Goal: Obtain resource: Download file/media

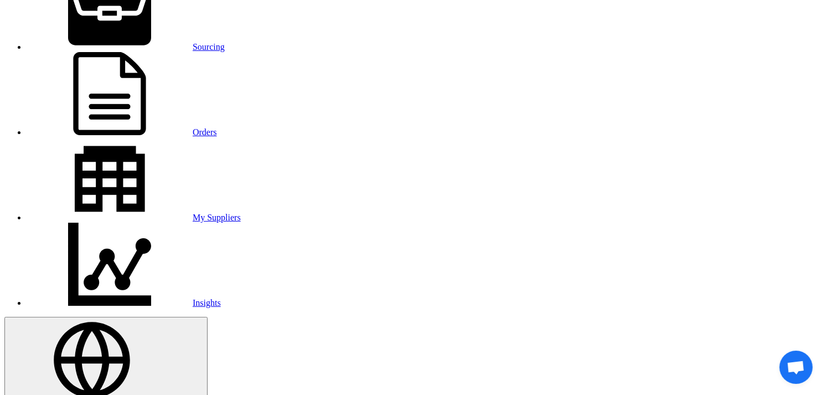
scroll to position [184, 0]
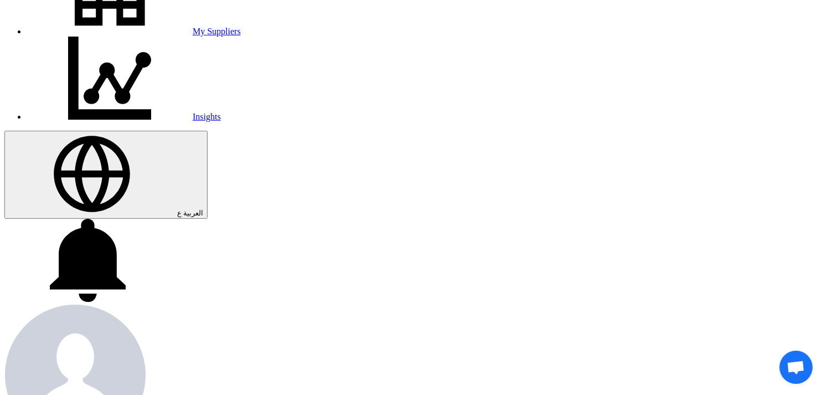
scroll to position [246, 0]
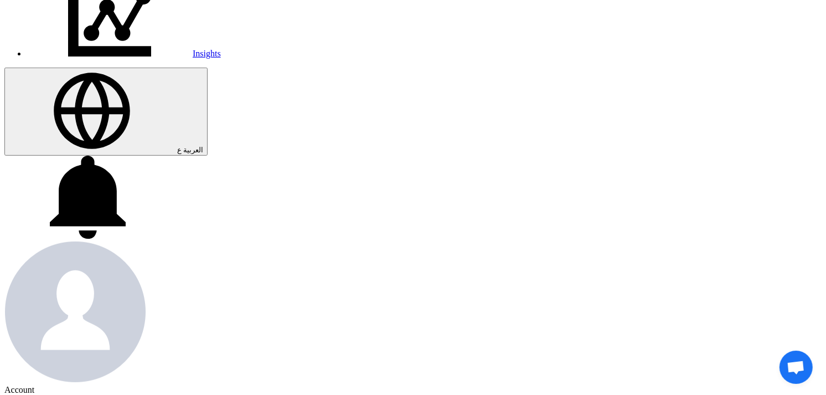
scroll to position [369, 0]
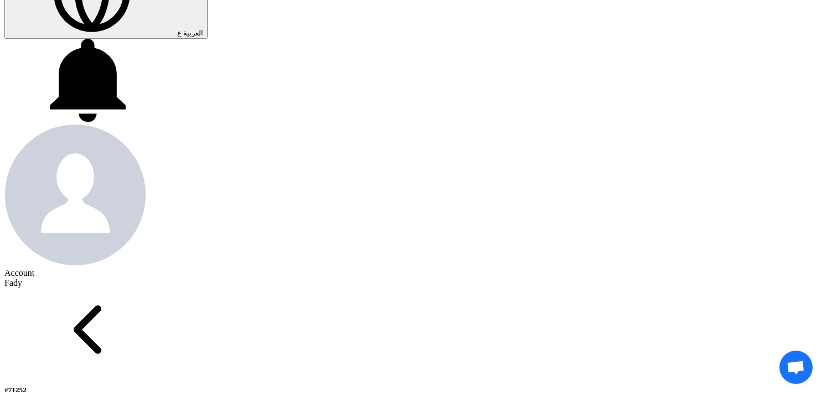
scroll to position [492, 0]
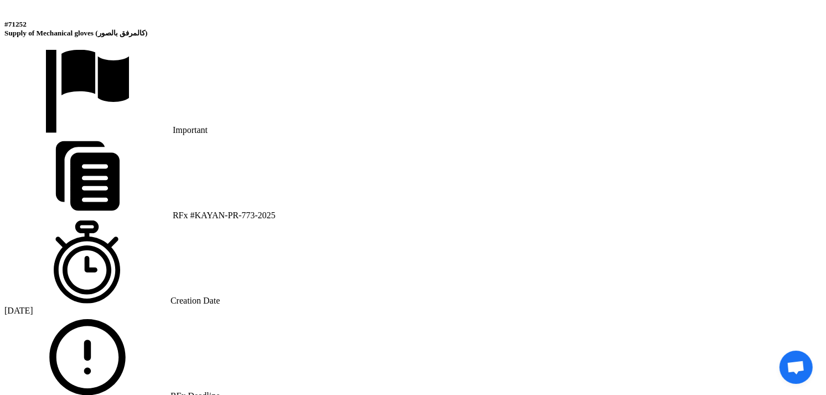
scroll to position [800, 0]
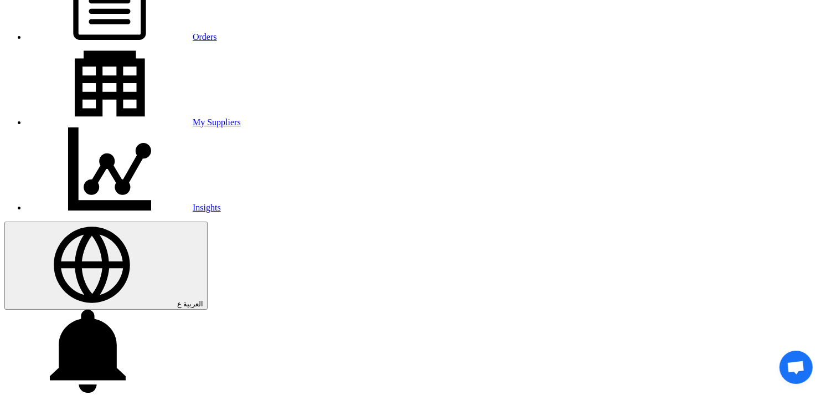
scroll to position [0, 0]
